Goal: Complete application form: Complete application form

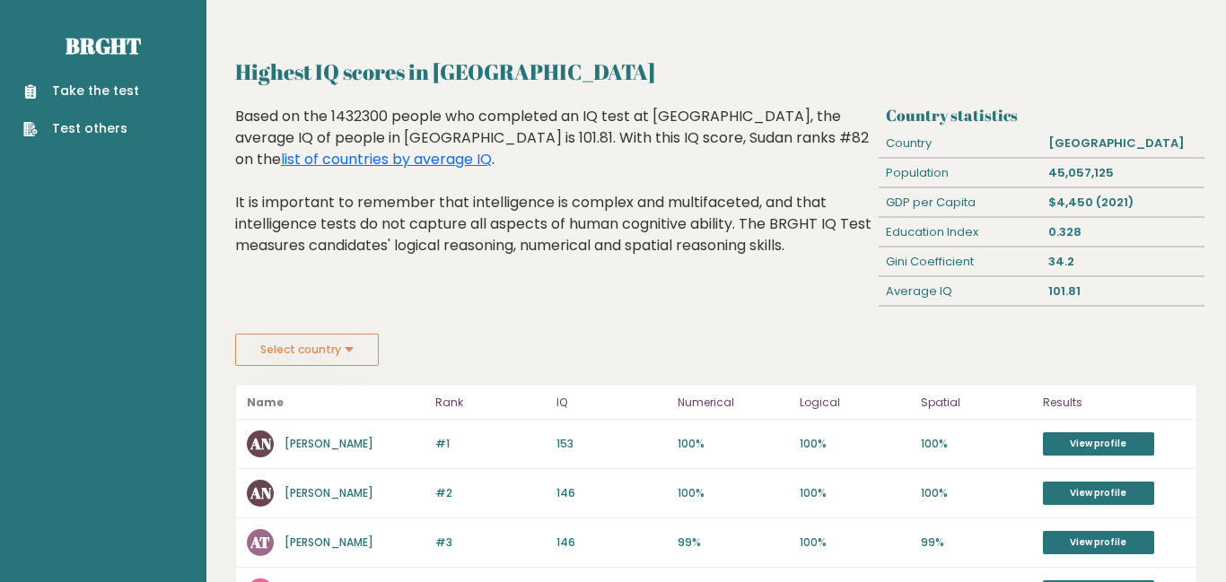
click at [118, 91] on link "Take the test" at bounding box center [81, 91] width 116 height 19
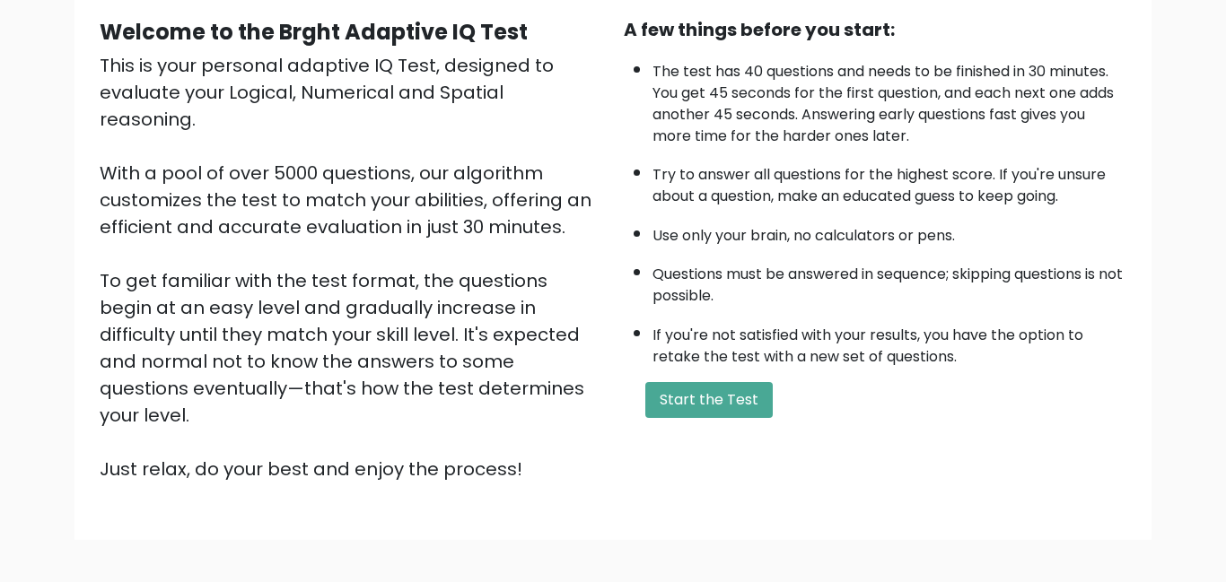
scroll to position [171, 0]
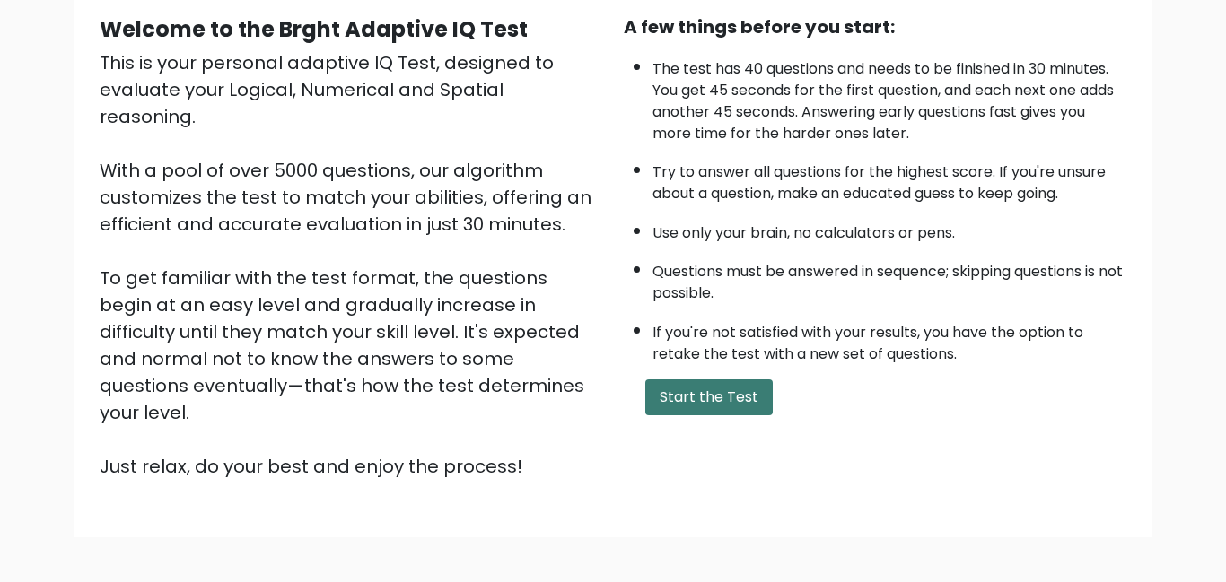
click at [711, 395] on button "Start the Test" at bounding box center [708, 398] width 127 height 36
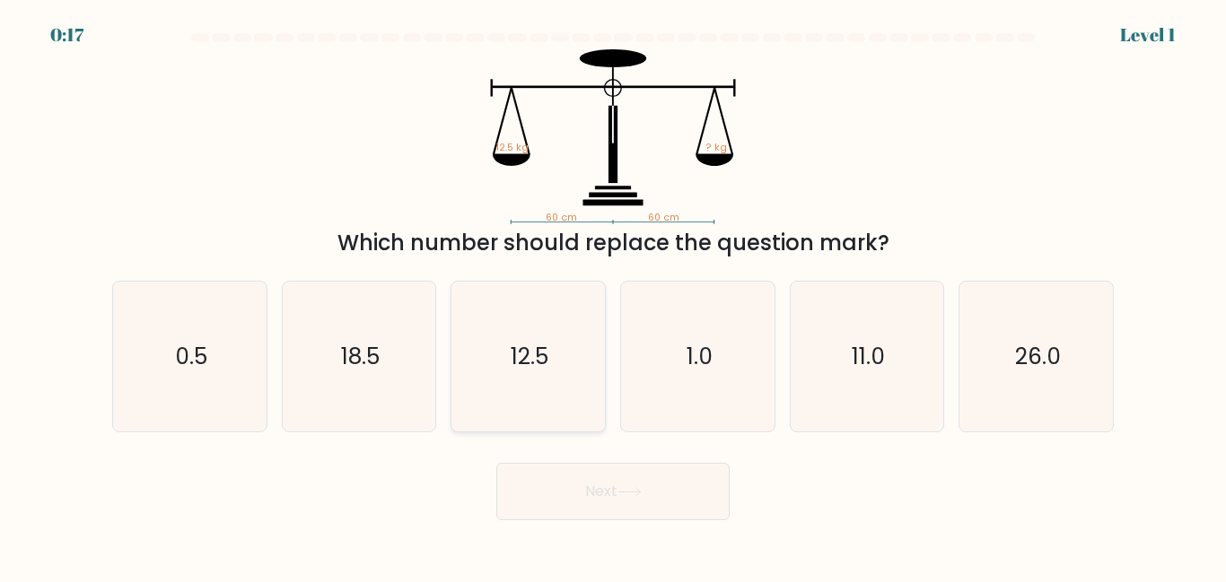
click at [526, 358] on text "12.5" at bounding box center [530, 356] width 38 height 31
click at [613, 296] on input "c. 12.5" at bounding box center [613, 294] width 1 height 4
radio input "true"
click at [590, 487] on button "Next" at bounding box center [612, 491] width 233 height 57
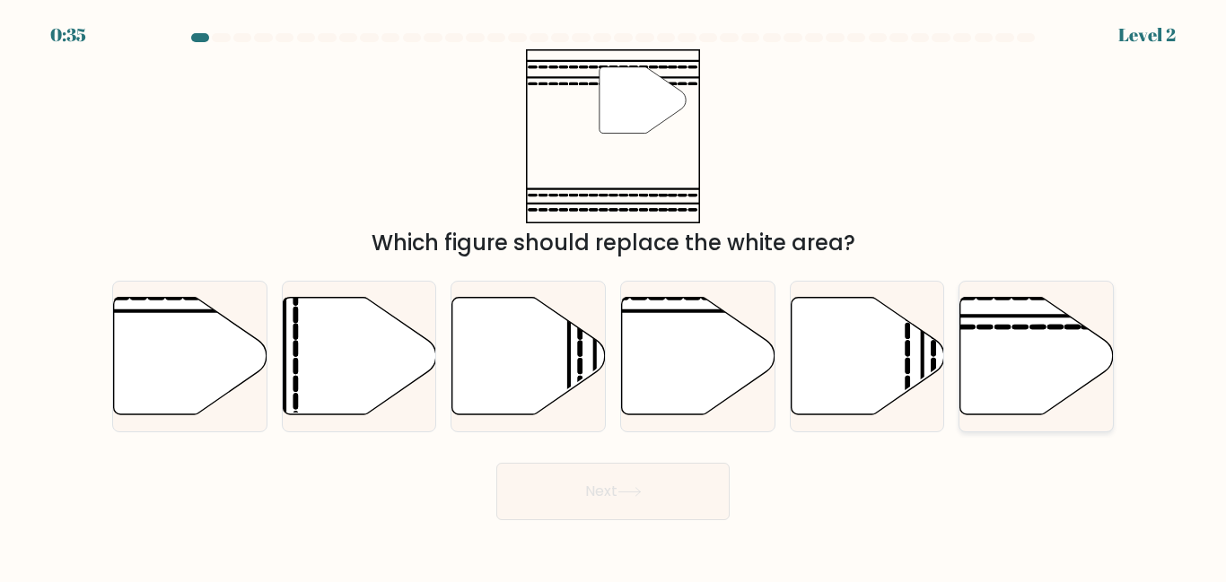
click at [1016, 341] on icon at bounding box center [1036, 357] width 153 height 118
click at [614, 296] on input "f." at bounding box center [613, 294] width 1 height 4
radio input "true"
click at [640, 480] on button "Next" at bounding box center [612, 491] width 233 height 57
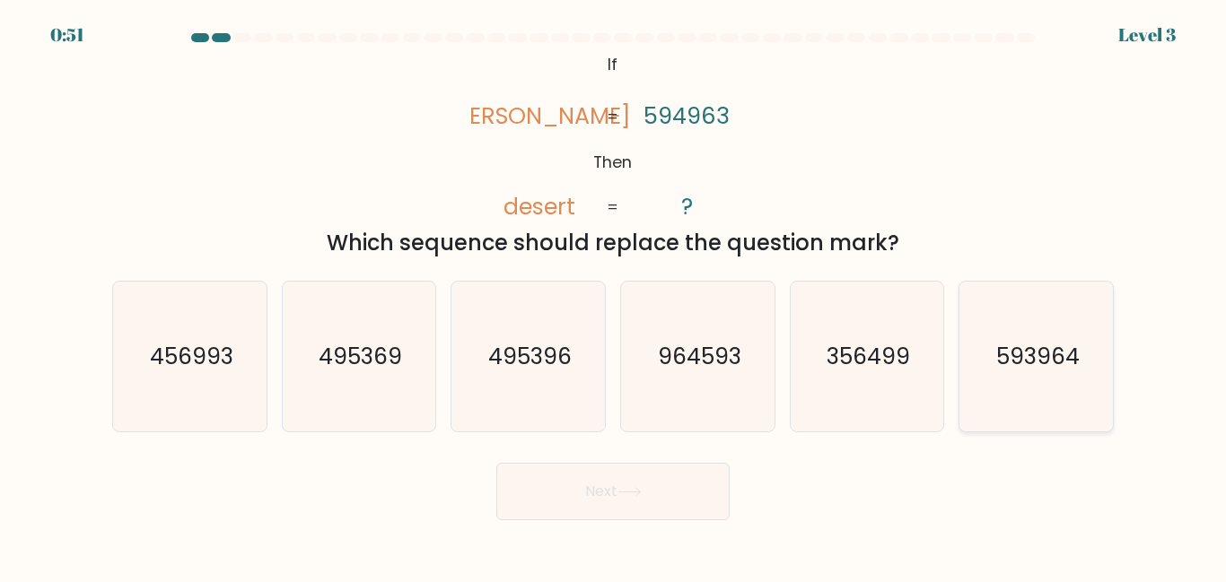
click at [1019, 346] on text "593964" at bounding box center [1037, 356] width 83 height 31
click at [614, 296] on input "f. 593964" at bounding box center [613, 294] width 1 height 4
radio input "true"
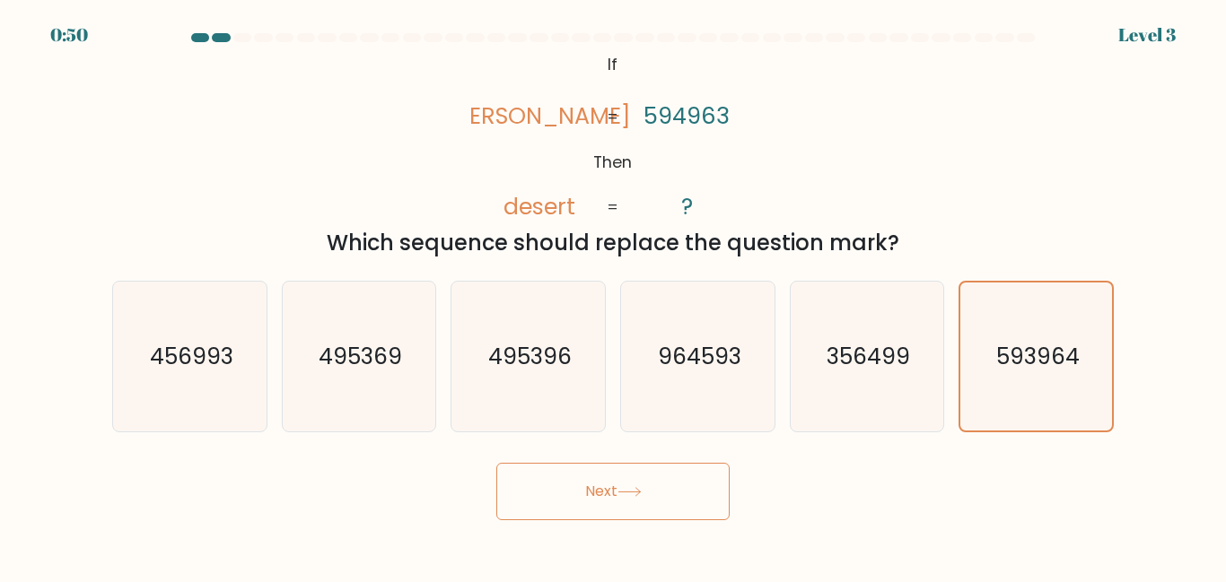
click at [595, 509] on button "Next" at bounding box center [612, 491] width 233 height 57
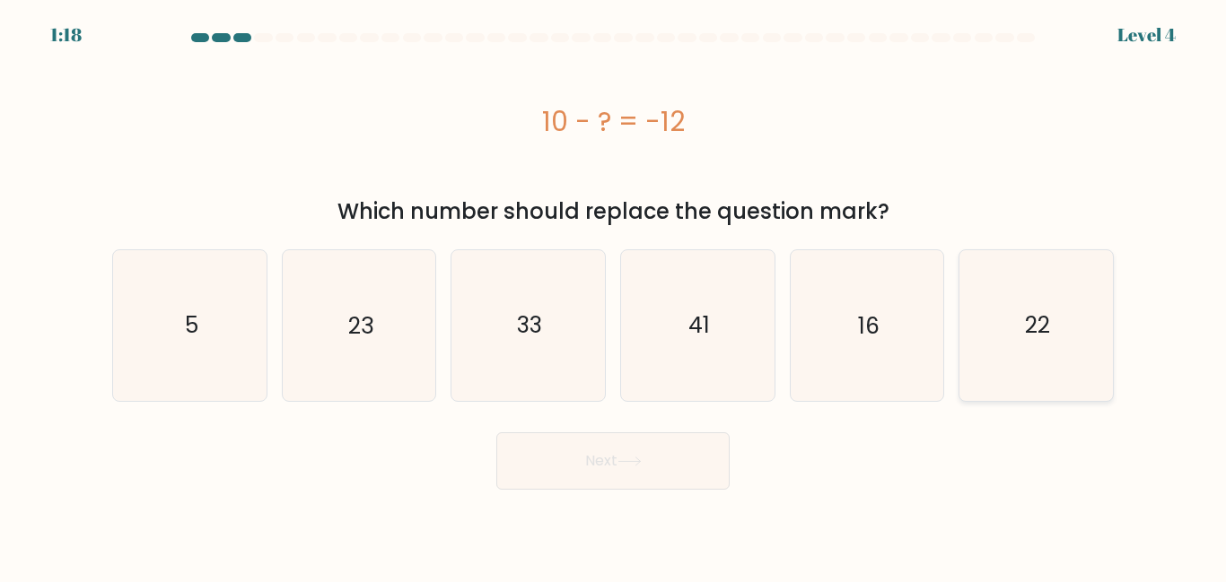
click at [1046, 338] on text "22" at bounding box center [1037, 325] width 25 height 31
click at [614, 296] on input "f. 22" at bounding box center [613, 294] width 1 height 4
radio input "true"
click at [605, 459] on button "Next" at bounding box center [612, 461] width 233 height 57
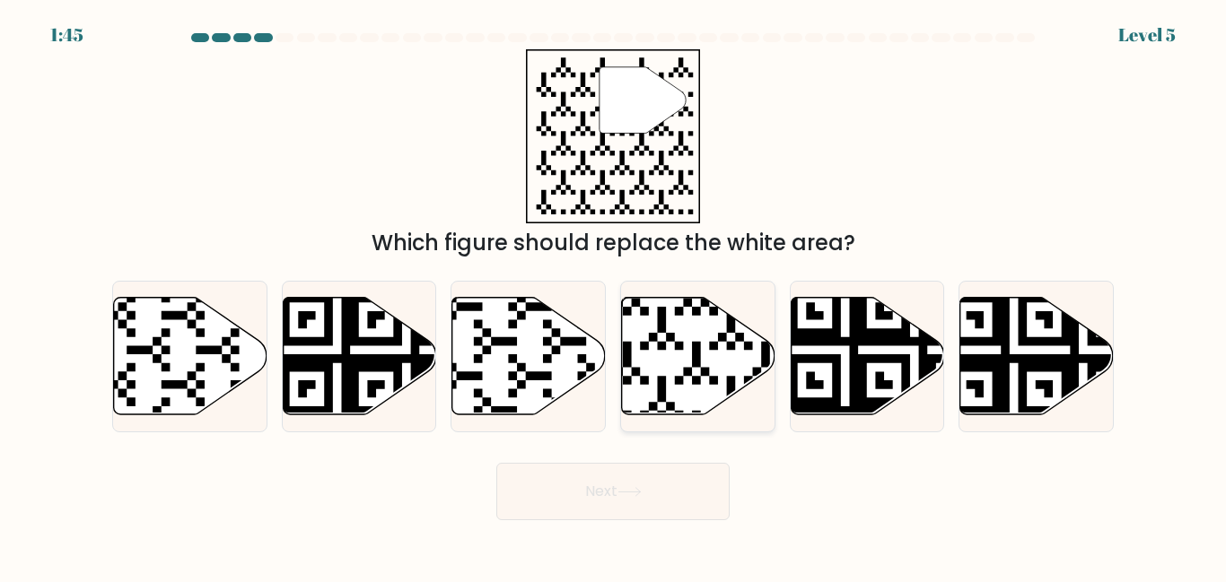
drag, startPoint x: 660, startPoint y: 360, endPoint x: 665, endPoint y: 373, distance: 14.5
click at [660, 361] on icon at bounding box center [698, 357] width 153 height 118
click at [614, 296] on input "d." at bounding box center [613, 294] width 1 height 4
radio input "true"
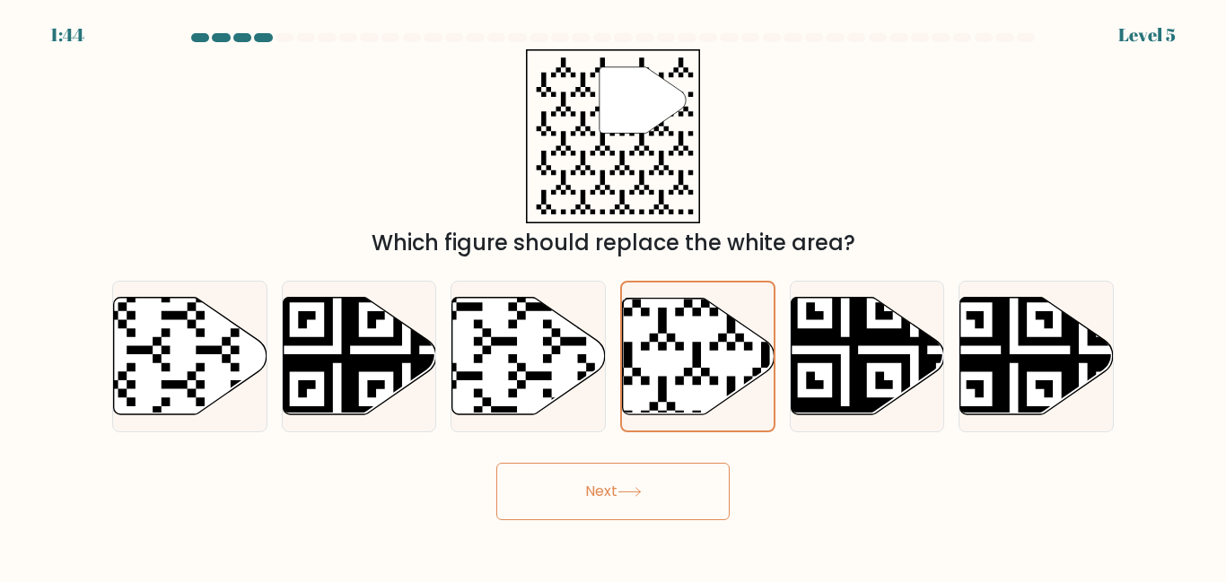
click at [616, 487] on button "Next" at bounding box center [612, 491] width 233 height 57
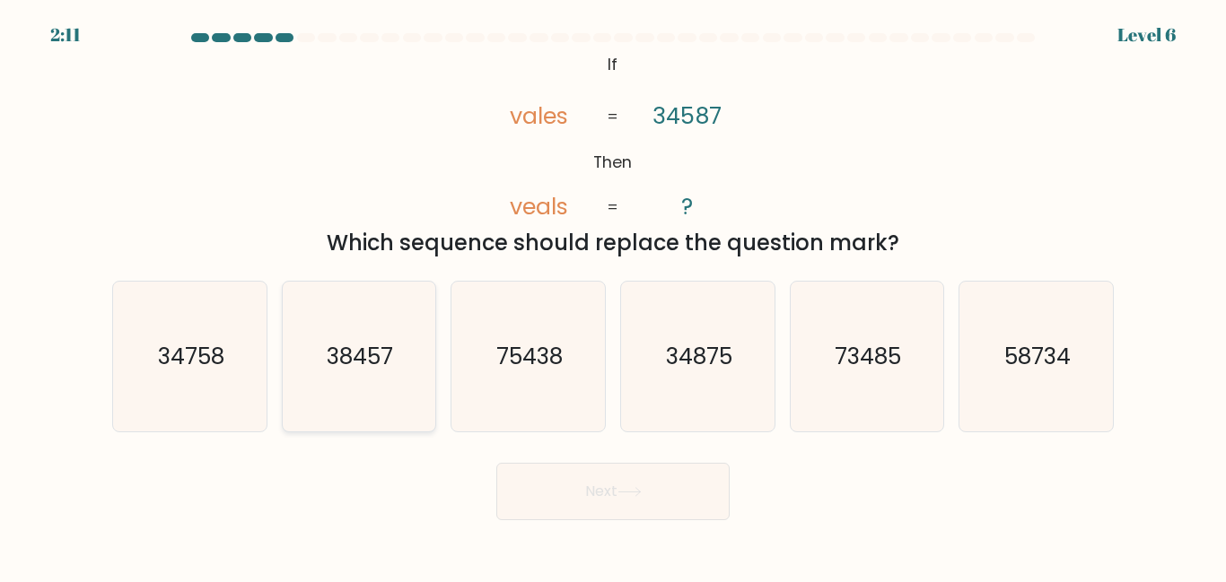
click at [321, 358] on icon "38457" at bounding box center [359, 357] width 150 height 150
click at [613, 296] on input "b. 38457" at bounding box center [613, 294] width 1 height 4
radio input "true"
click at [652, 496] on button "Next" at bounding box center [612, 491] width 233 height 57
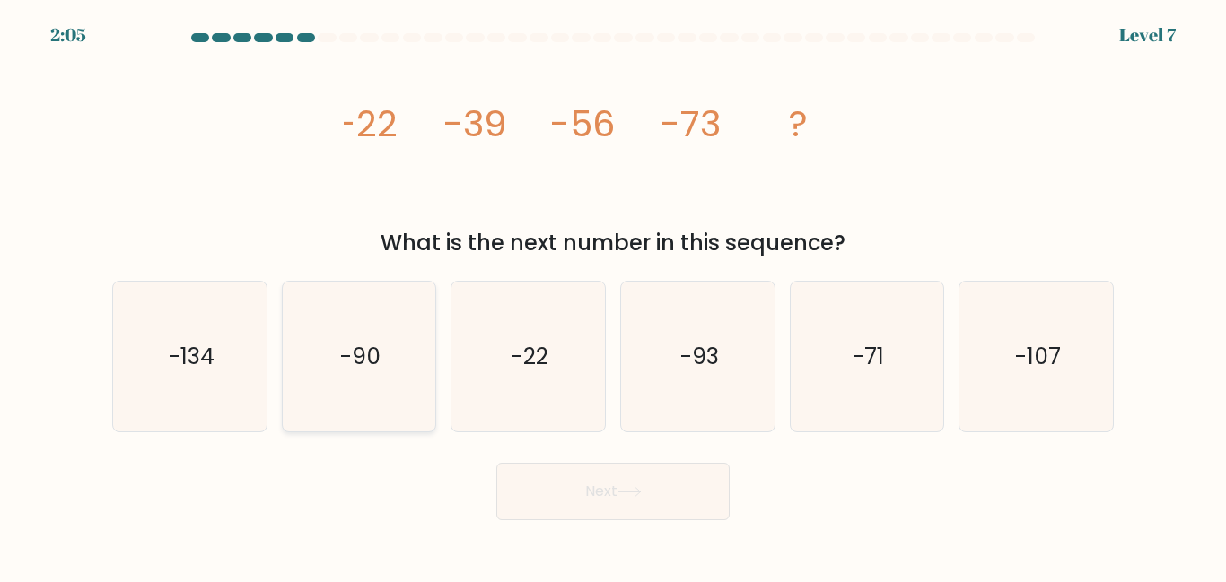
click at [390, 352] on icon "-90" at bounding box center [359, 357] width 150 height 150
click at [613, 296] on input "b. -90" at bounding box center [613, 294] width 1 height 4
radio input "true"
click at [629, 478] on button "Next" at bounding box center [612, 491] width 233 height 57
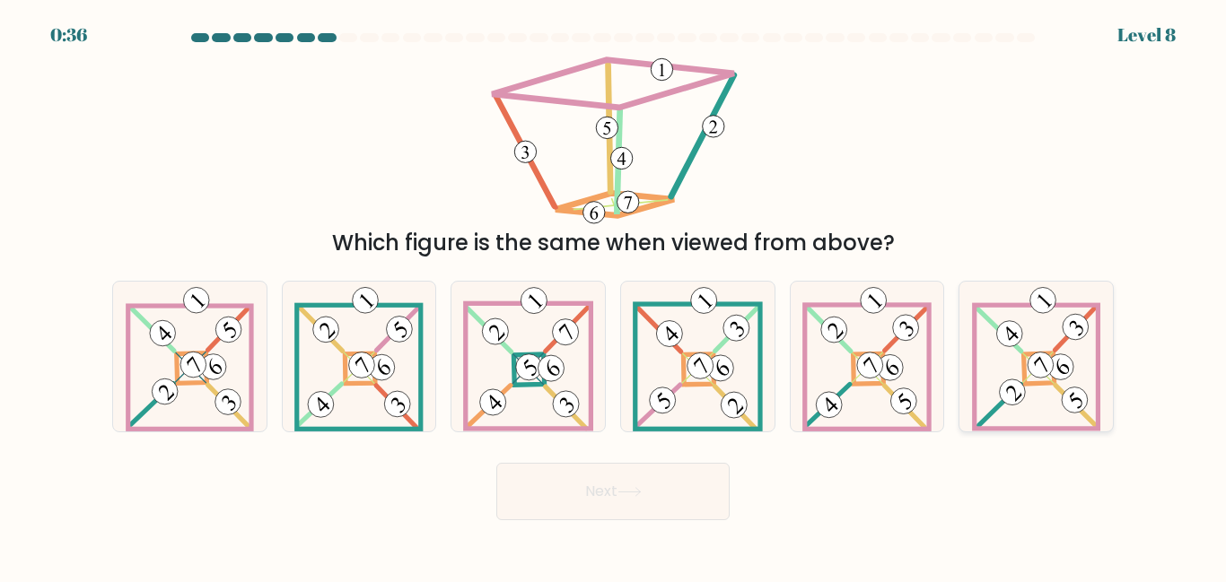
click at [997, 353] on icon at bounding box center [1036, 357] width 129 height 150
click at [614, 296] on input "f." at bounding box center [613, 294] width 1 height 4
radio input "true"
click at [642, 495] on icon at bounding box center [629, 492] width 24 height 10
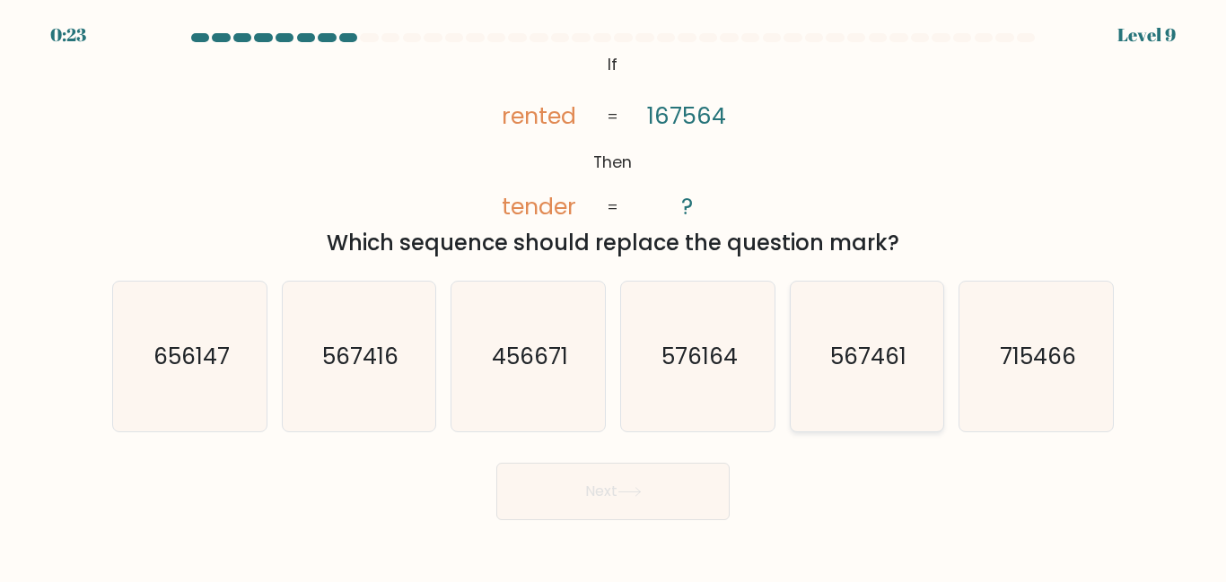
click at [865, 362] on text "567461" at bounding box center [868, 356] width 76 height 31
click at [614, 296] on input "e. 567461" at bounding box center [613, 294] width 1 height 4
radio input "true"
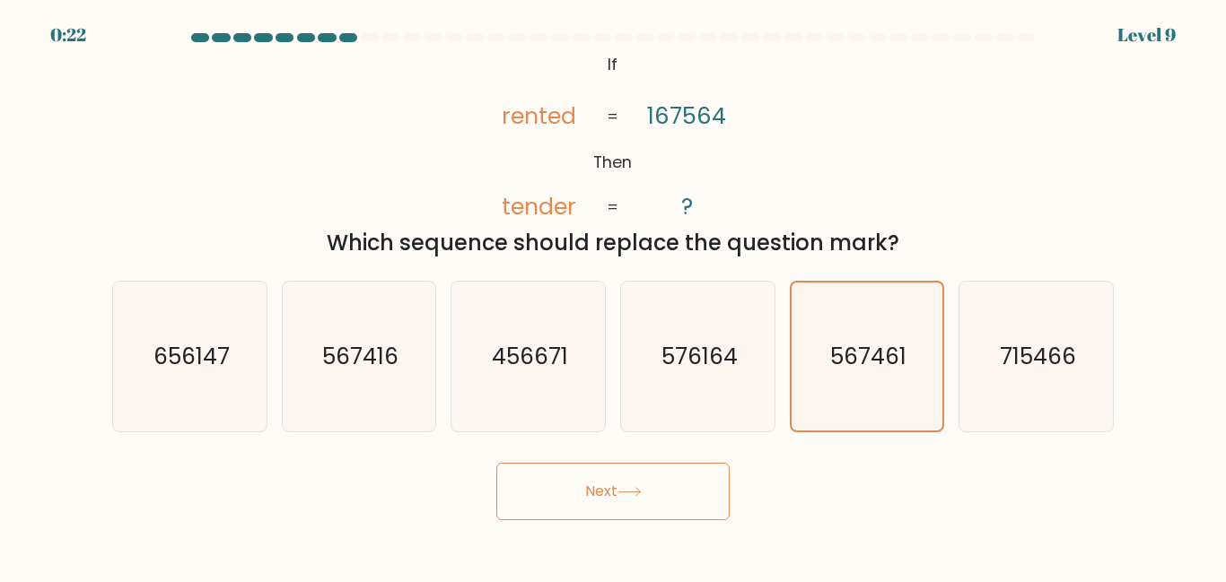
click at [614, 484] on button "Next" at bounding box center [612, 491] width 233 height 57
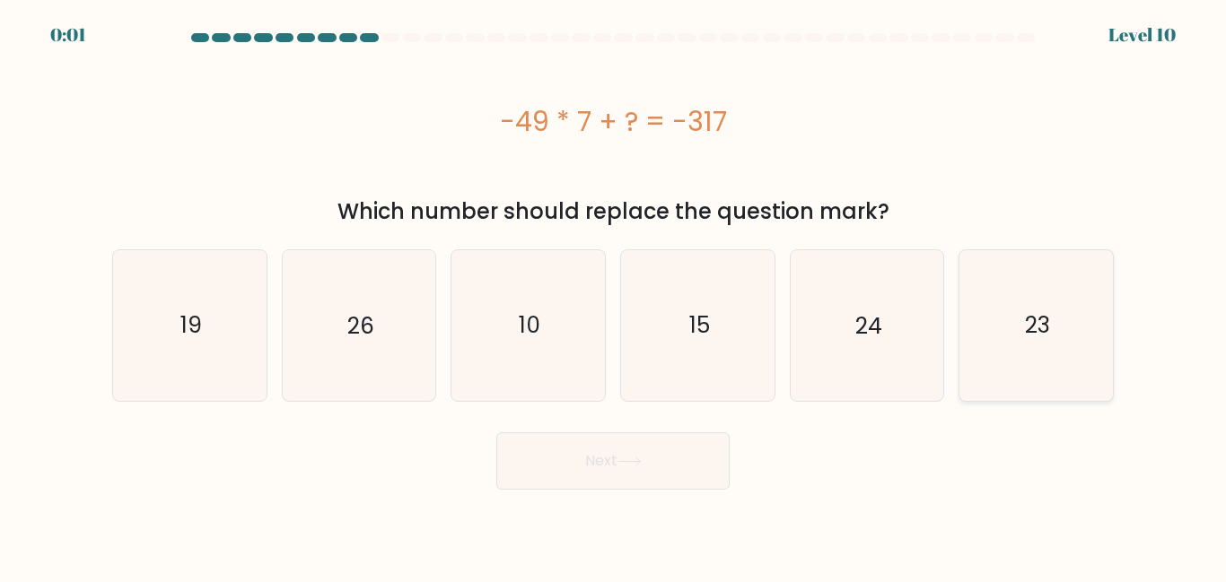
click at [1034, 328] on text "23" at bounding box center [1037, 325] width 25 height 31
click at [614, 296] on input "f. 23" at bounding box center [613, 294] width 1 height 4
radio input "true"
click at [676, 464] on button "Next" at bounding box center [612, 461] width 233 height 57
